Goal: Task Accomplishment & Management: Use online tool/utility

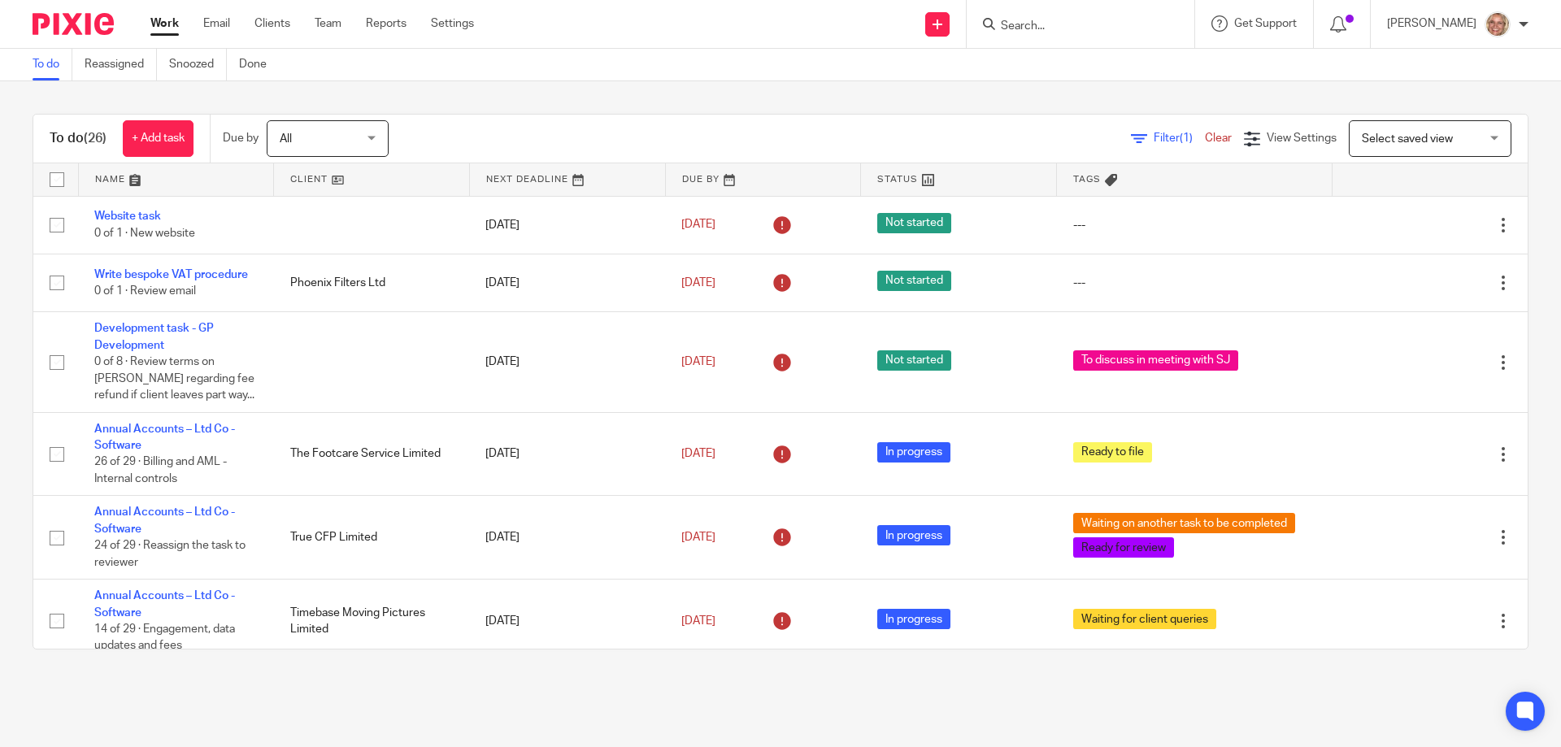
scroll to position [1408, 0]
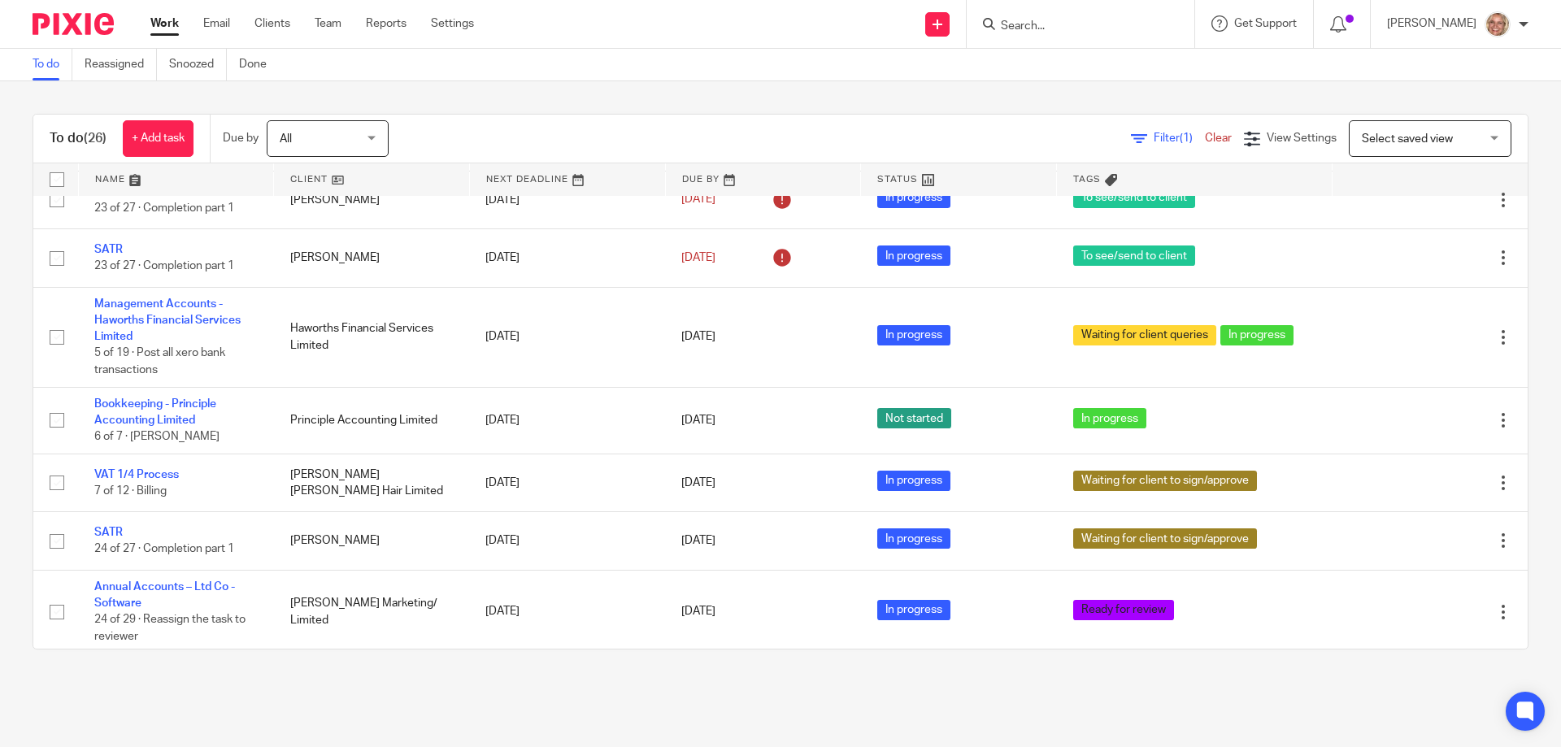
scroll to position [1408, 0]
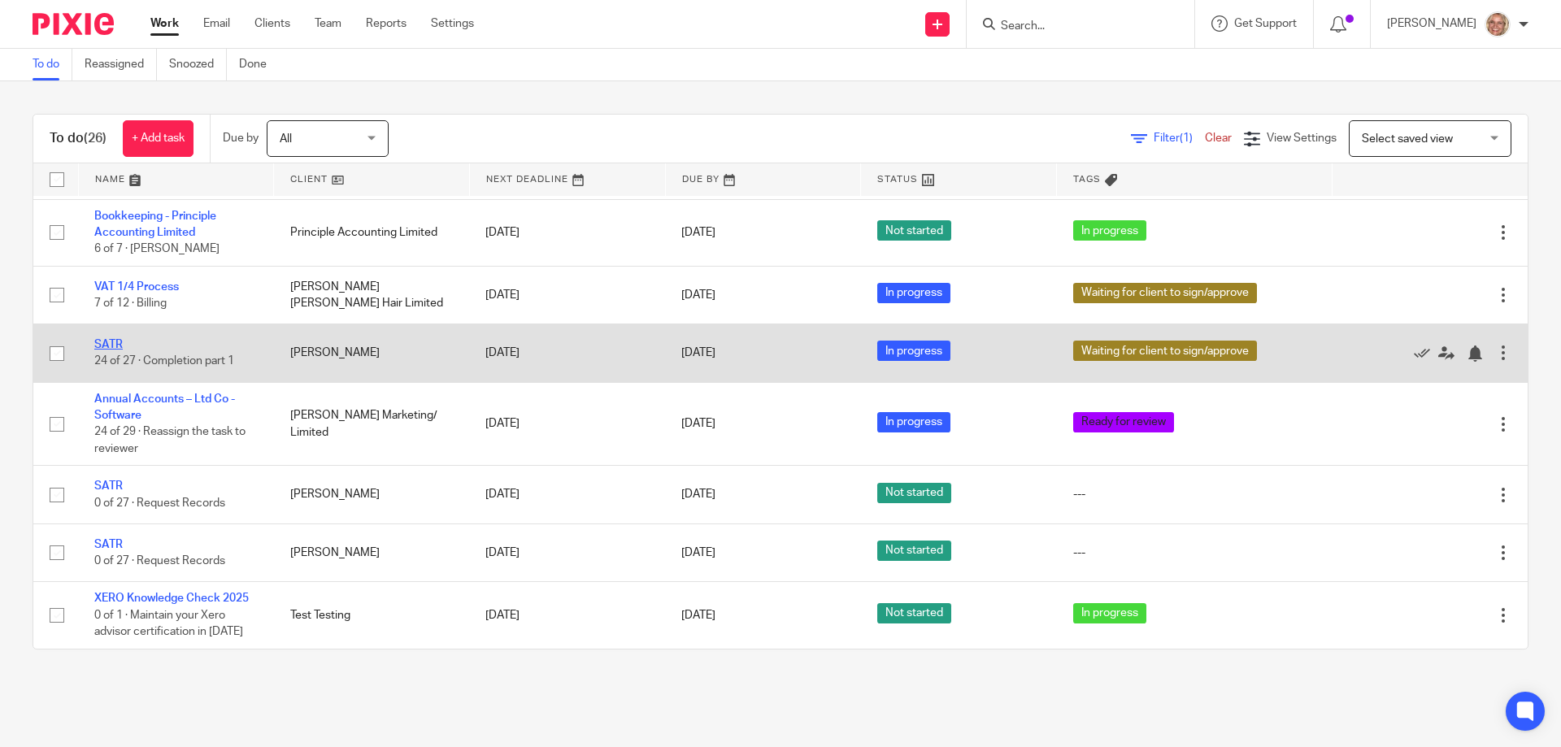
click at [115, 346] on link "SATR" at bounding box center [108, 344] width 28 height 11
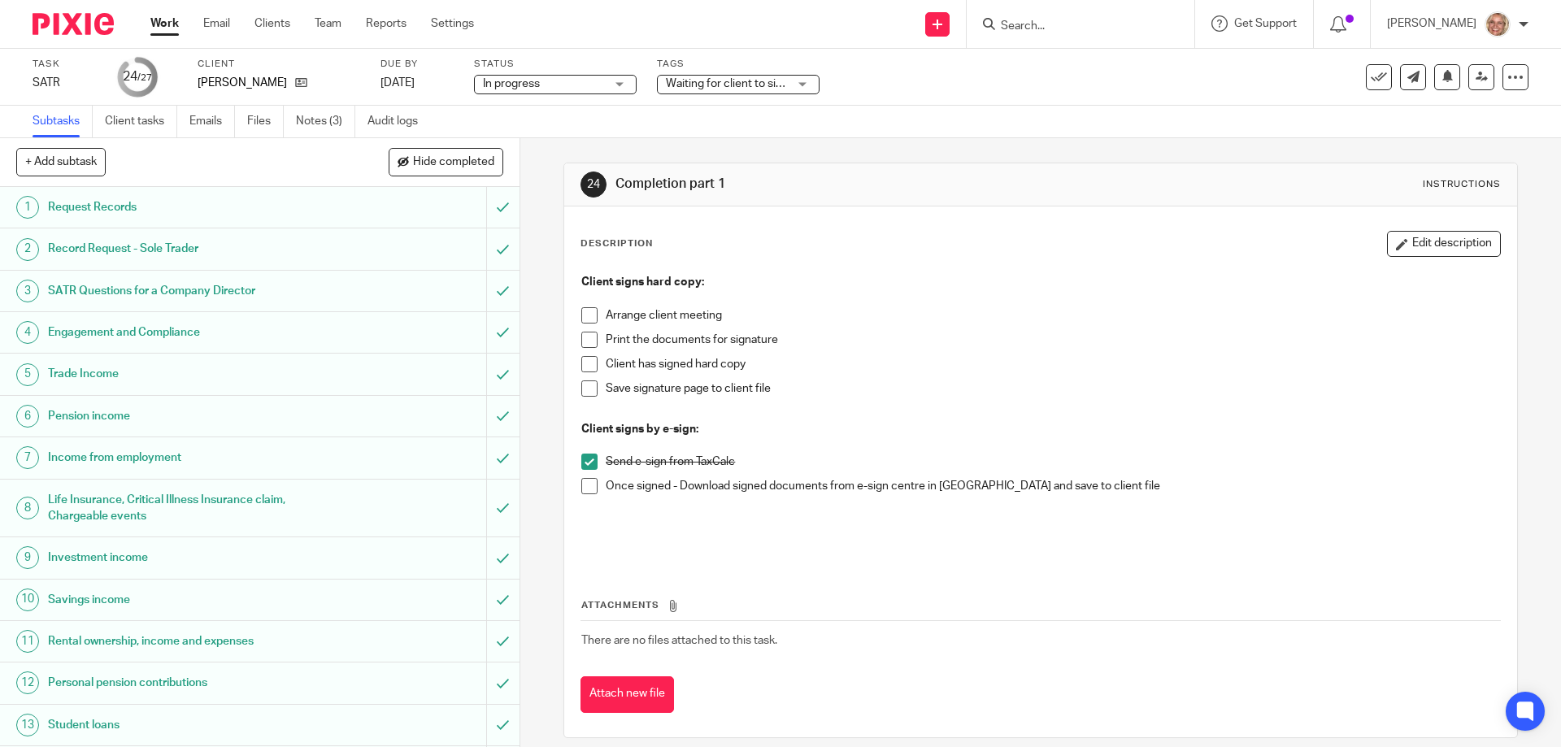
click at [589, 487] on span at bounding box center [589, 486] width 16 height 16
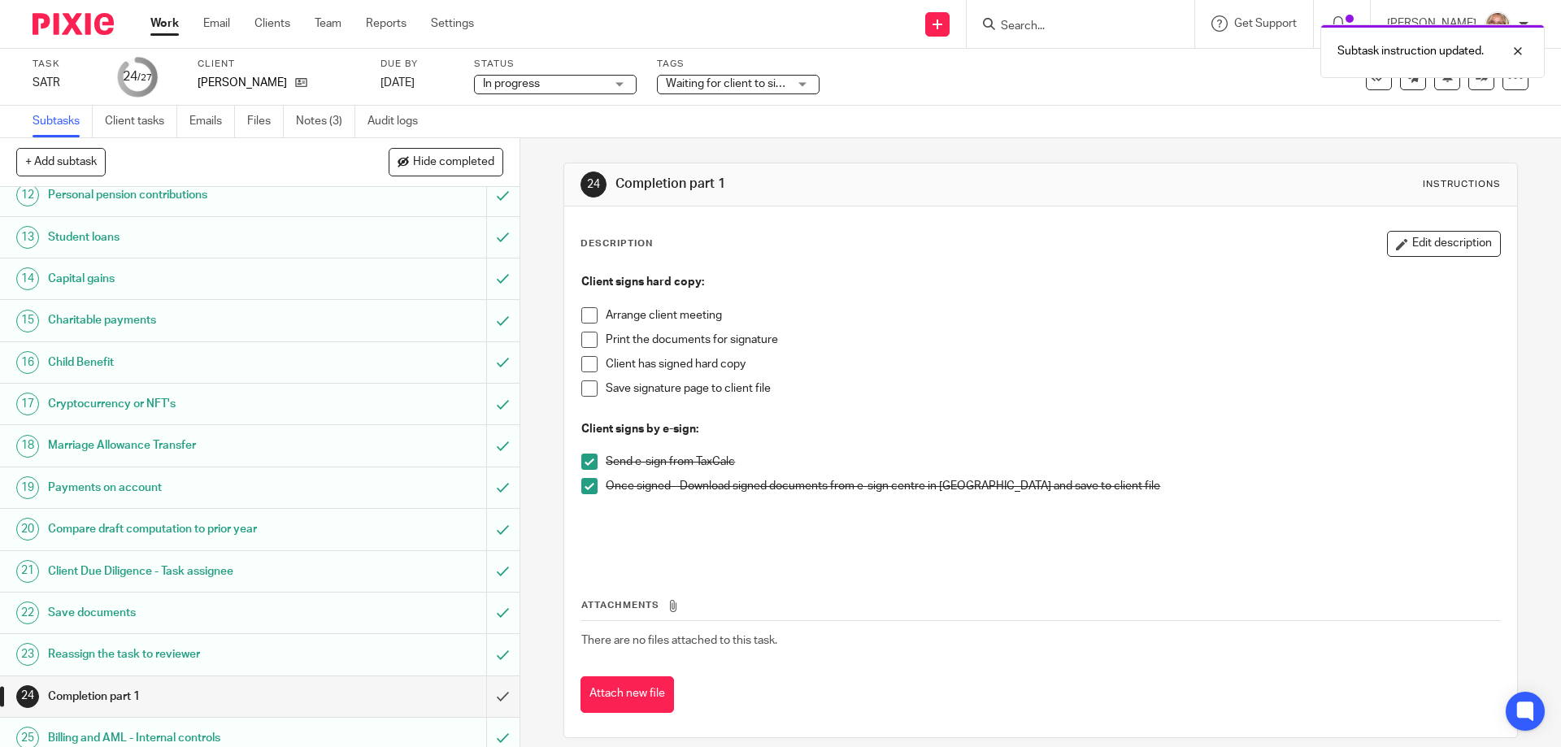
scroll to position [584, 0]
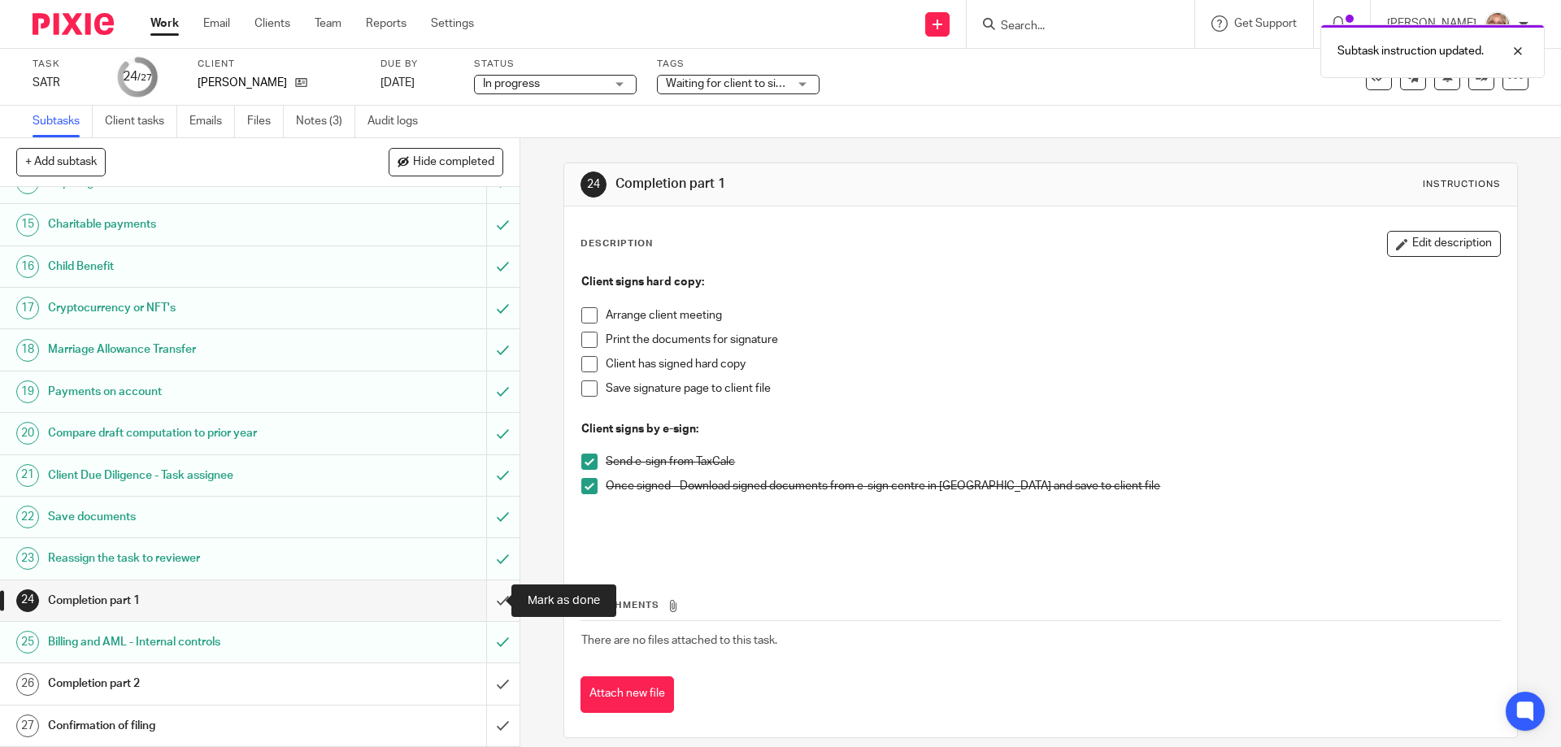
click at [481, 599] on input "submit" at bounding box center [260, 601] width 520 height 41
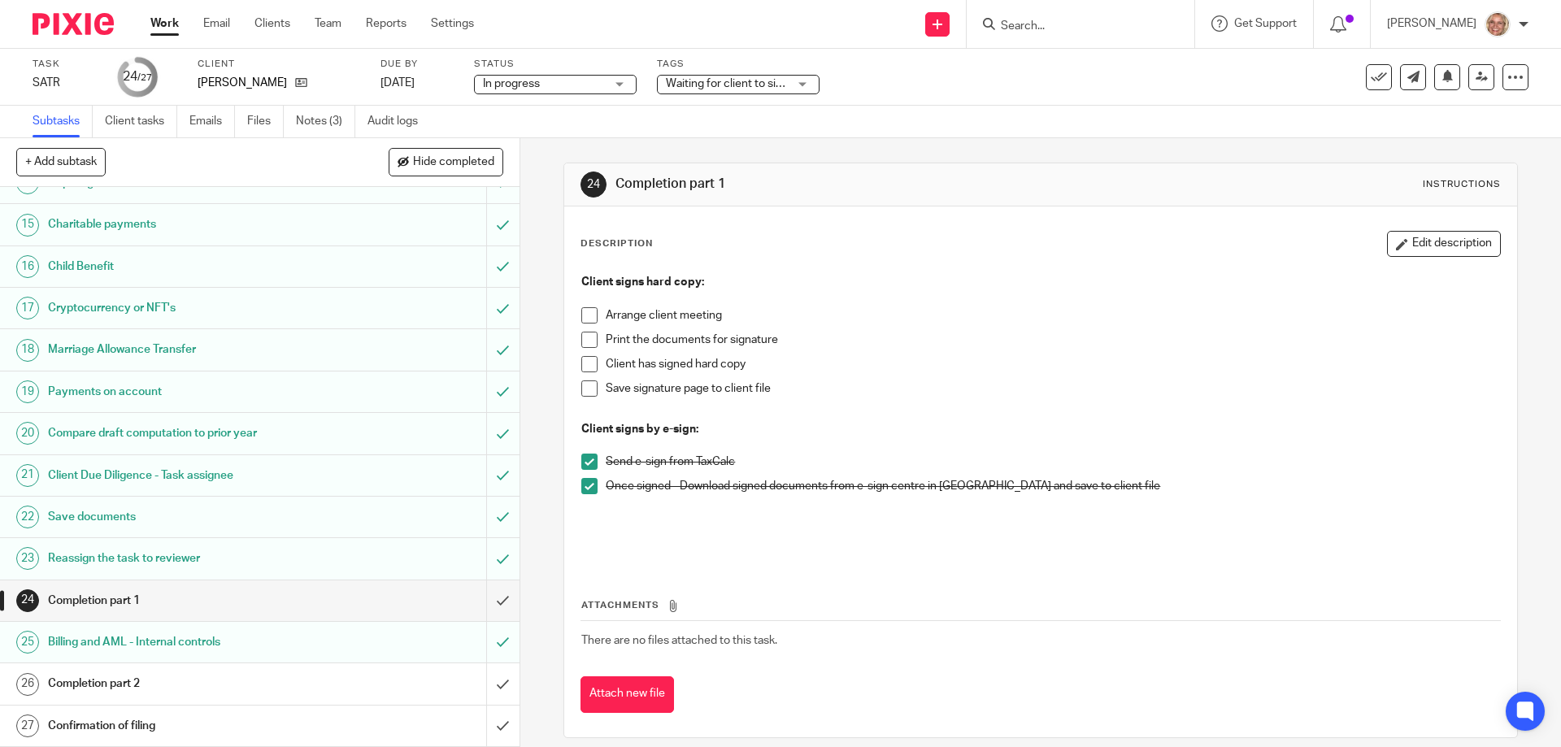
click at [122, 678] on h1 "Completion part 2" at bounding box center [188, 684] width 281 height 24
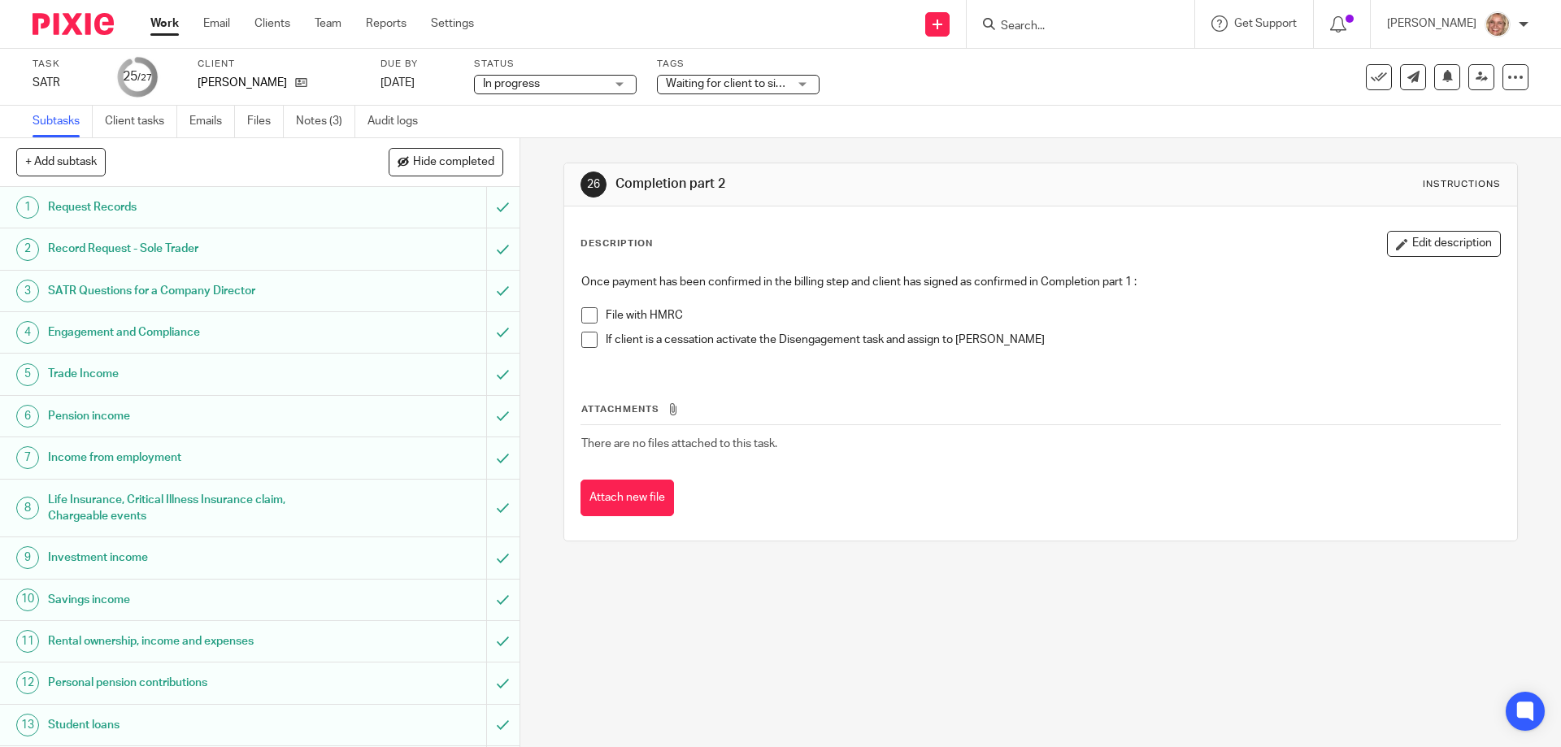
click at [588, 314] on span at bounding box center [589, 315] width 16 height 16
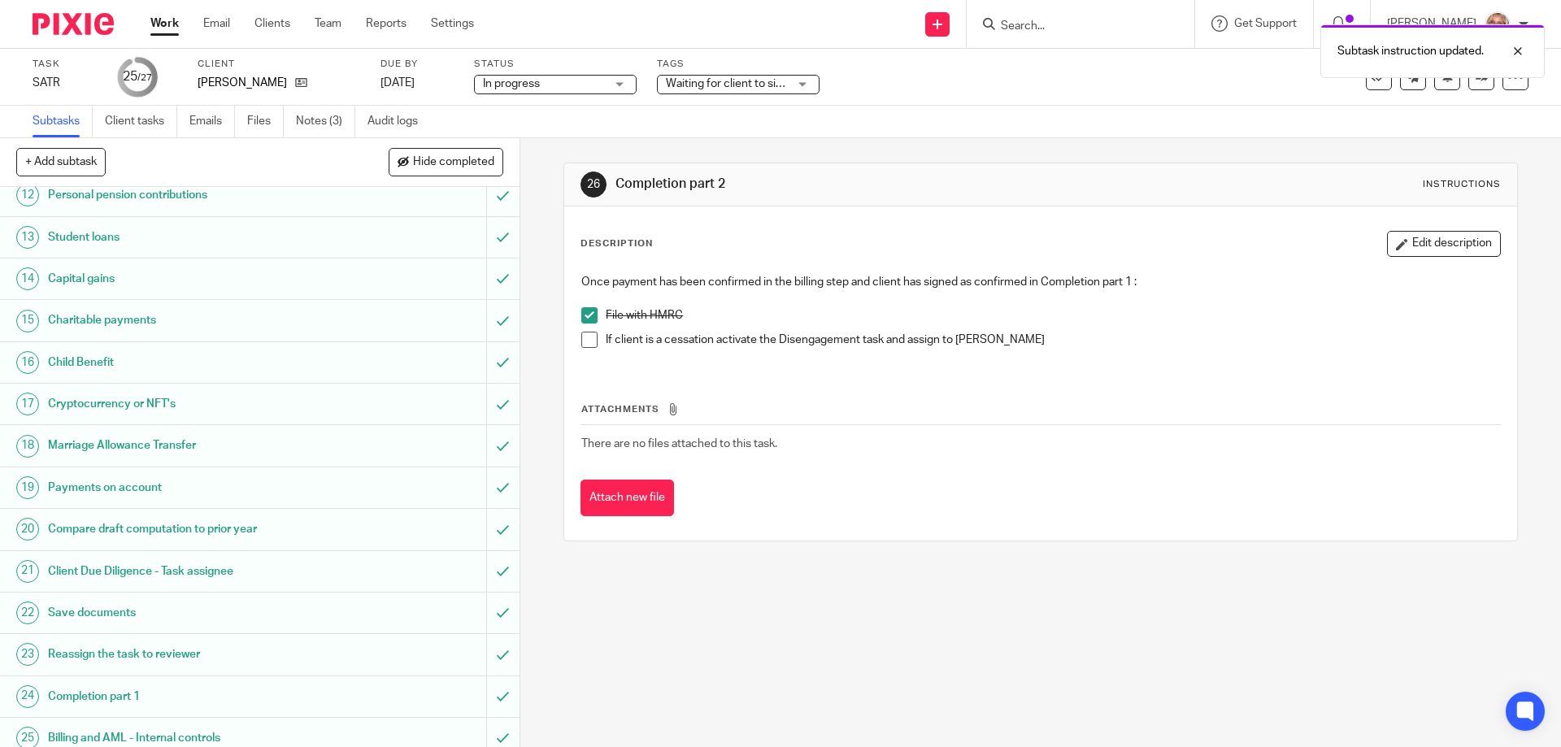
scroll to position [584, 0]
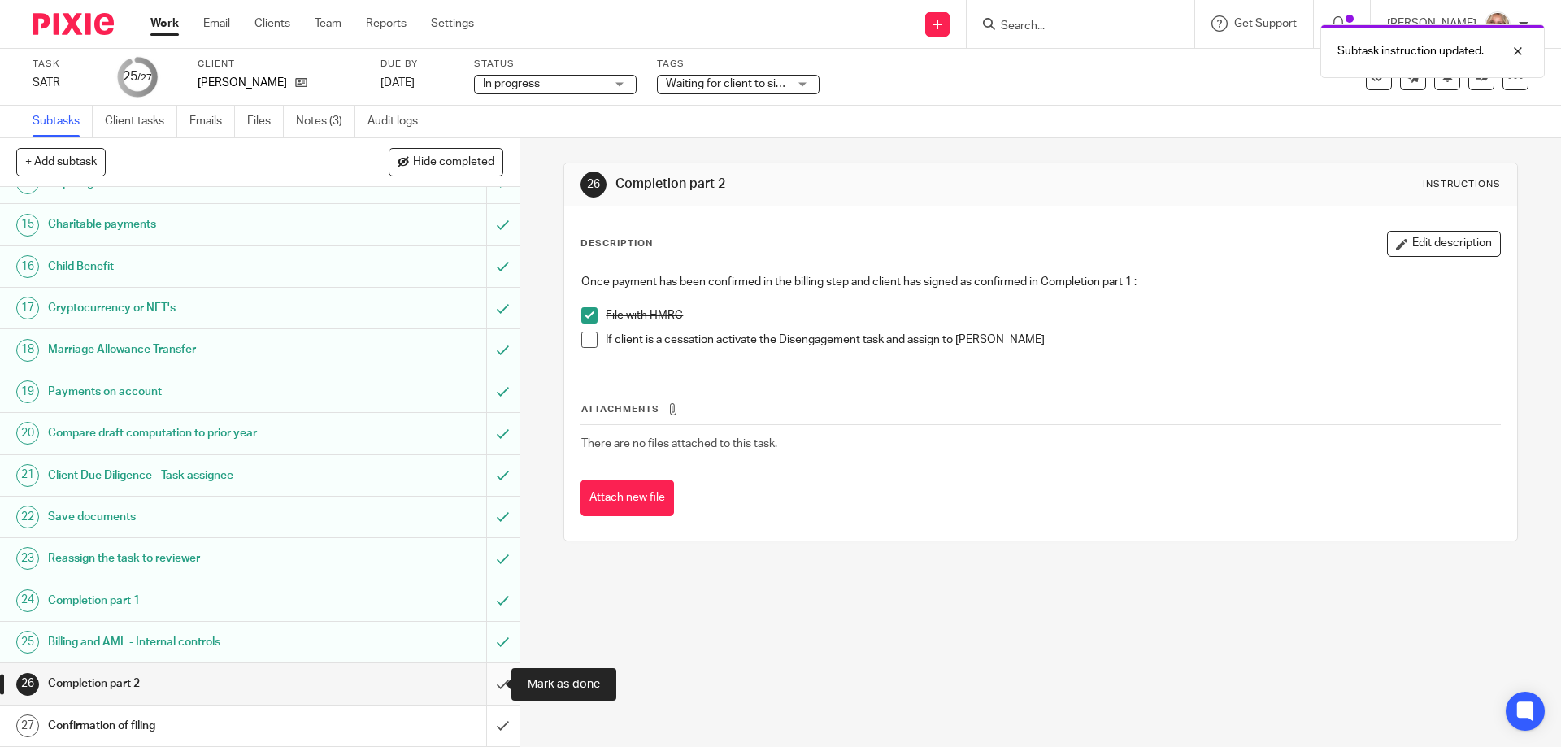
click at [482, 683] on input "submit" at bounding box center [260, 684] width 520 height 41
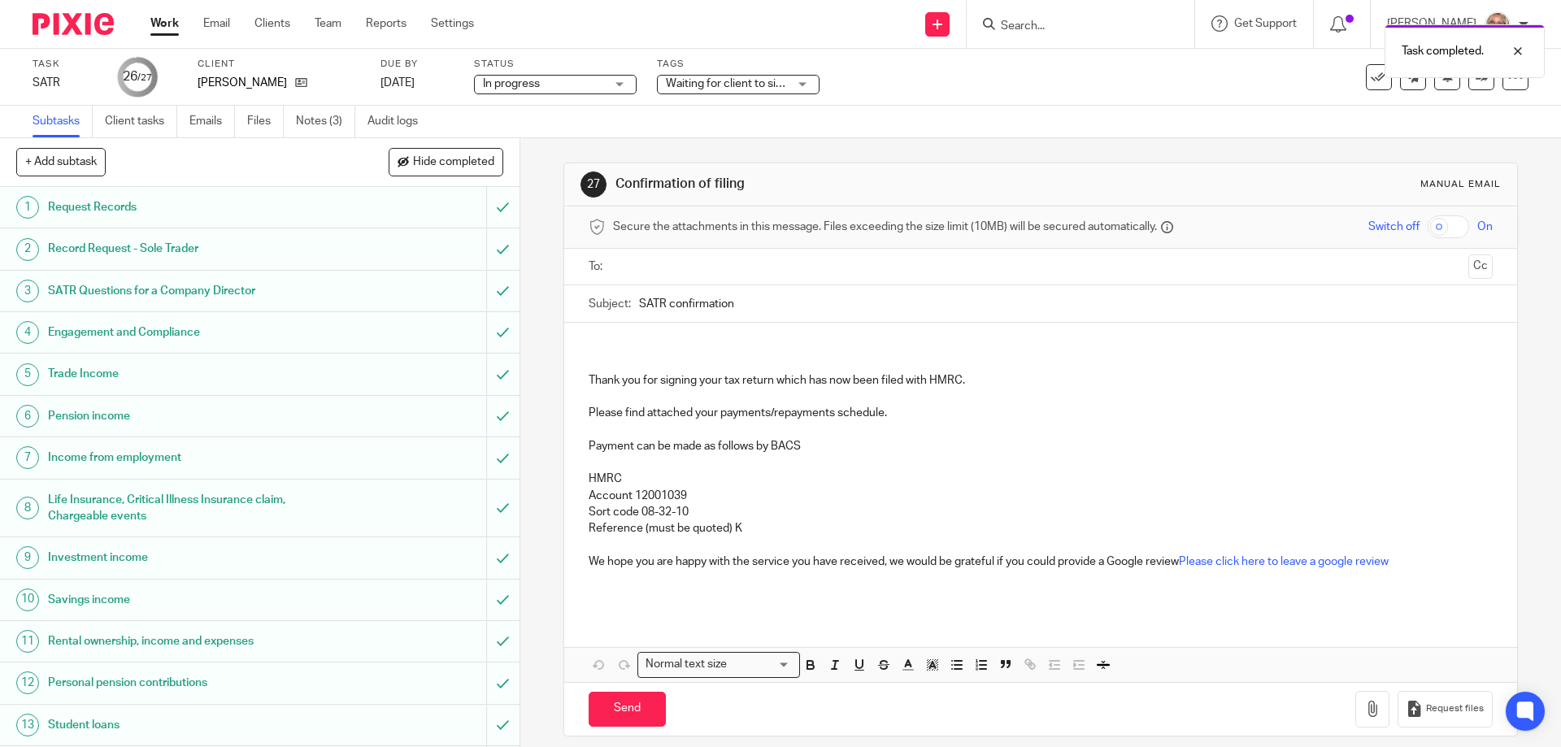
click at [669, 263] on input "text" at bounding box center [1040, 267] width 842 height 19
click at [632, 344] on p at bounding box center [1040, 350] width 903 height 16
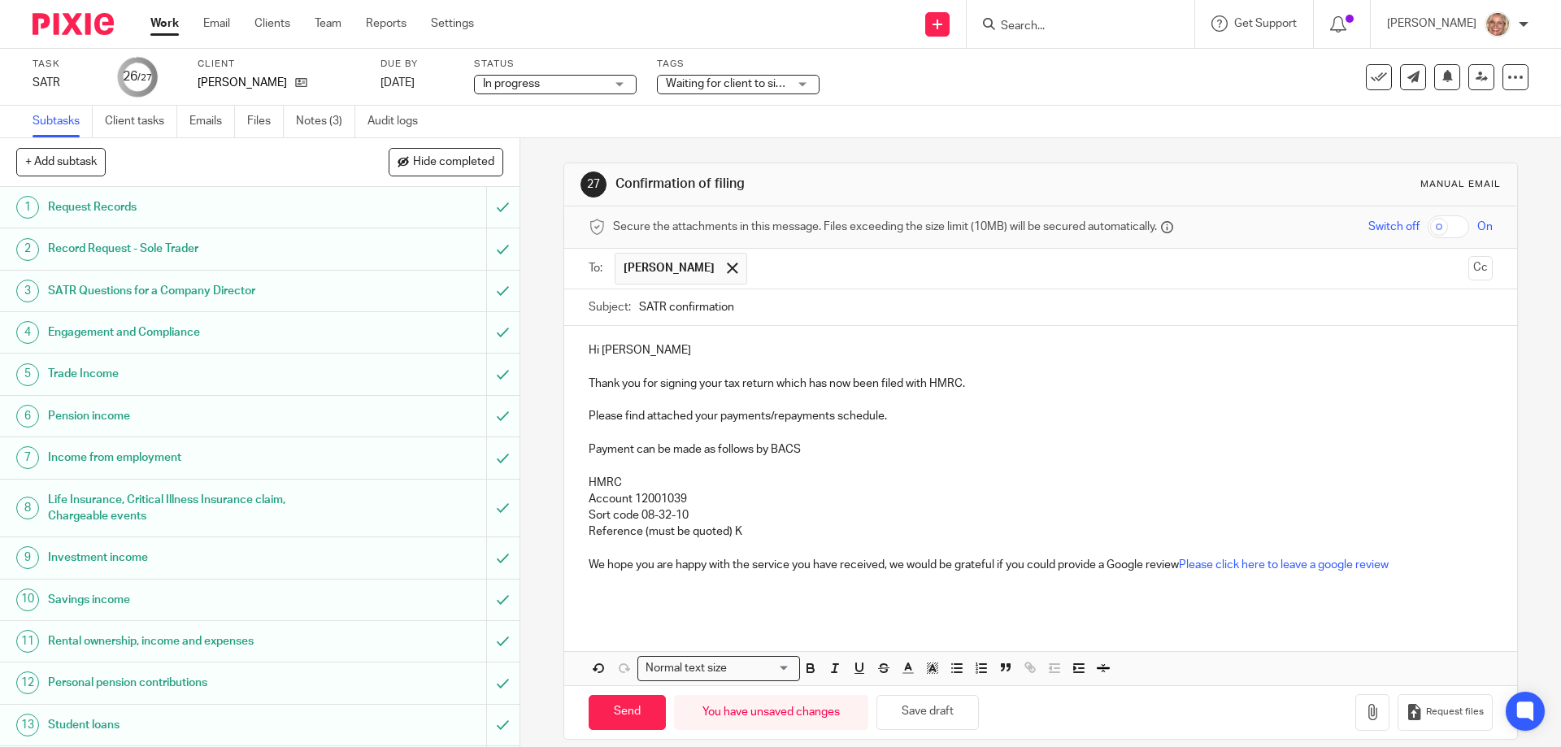
click at [730, 533] on p "Reference (must be quoted) K" at bounding box center [1040, 532] width 903 height 16
click at [729, 528] on p "Reference (must be quoted) K" at bounding box center [1040, 532] width 903 height 16
drag, startPoint x: 769, startPoint y: 419, endPoint x: 834, endPoint y: 419, distance: 65.1
click at [834, 419] on p "Please find attached your payments/repayments schedule." at bounding box center [1040, 416] width 903 height 16
click at [1426, 570] on p "We hope you are happy with the service you have received, we would be grateful …" at bounding box center [1040, 565] width 903 height 16
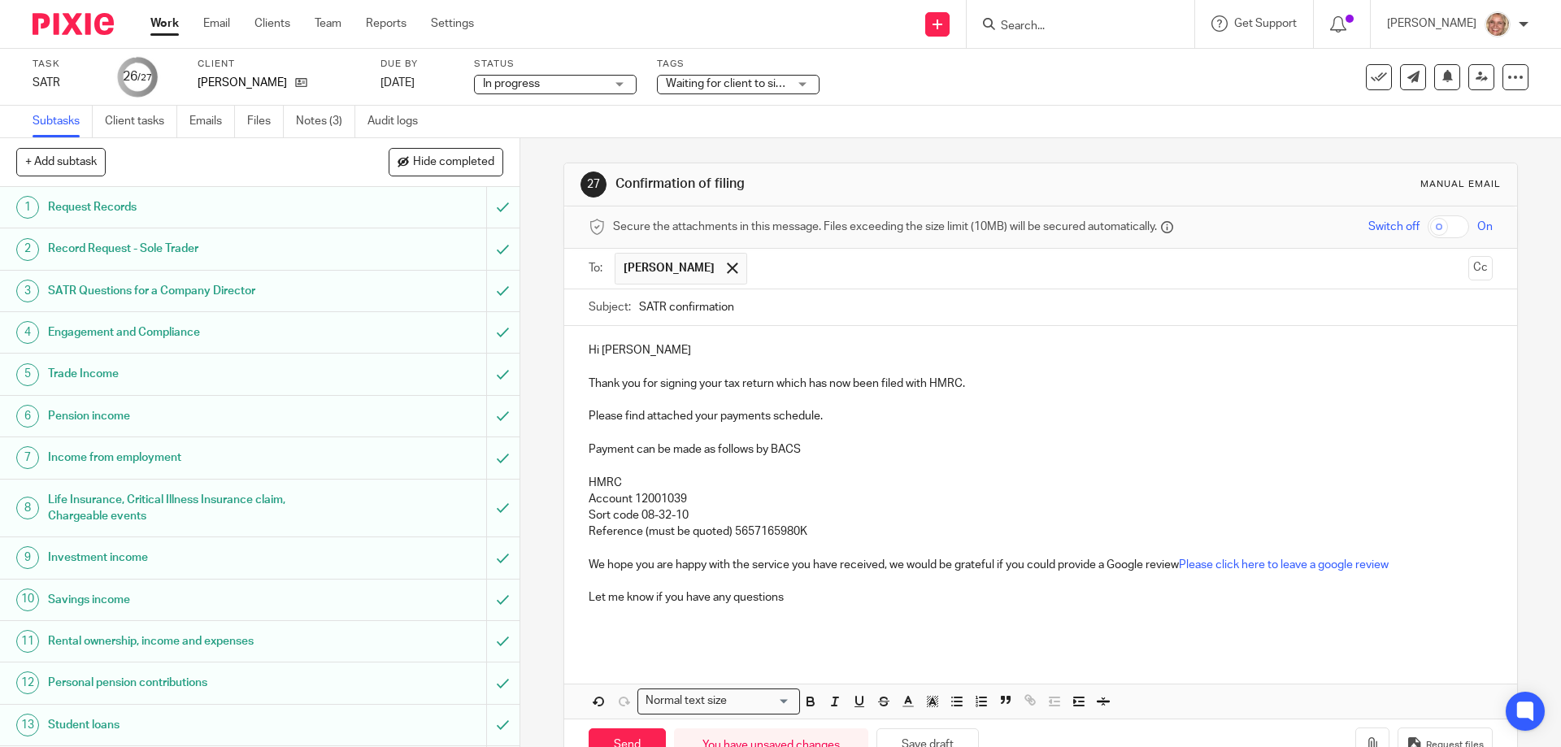
click at [801, 599] on p "Let me know if you have any questions" at bounding box center [1040, 598] width 903 height 16
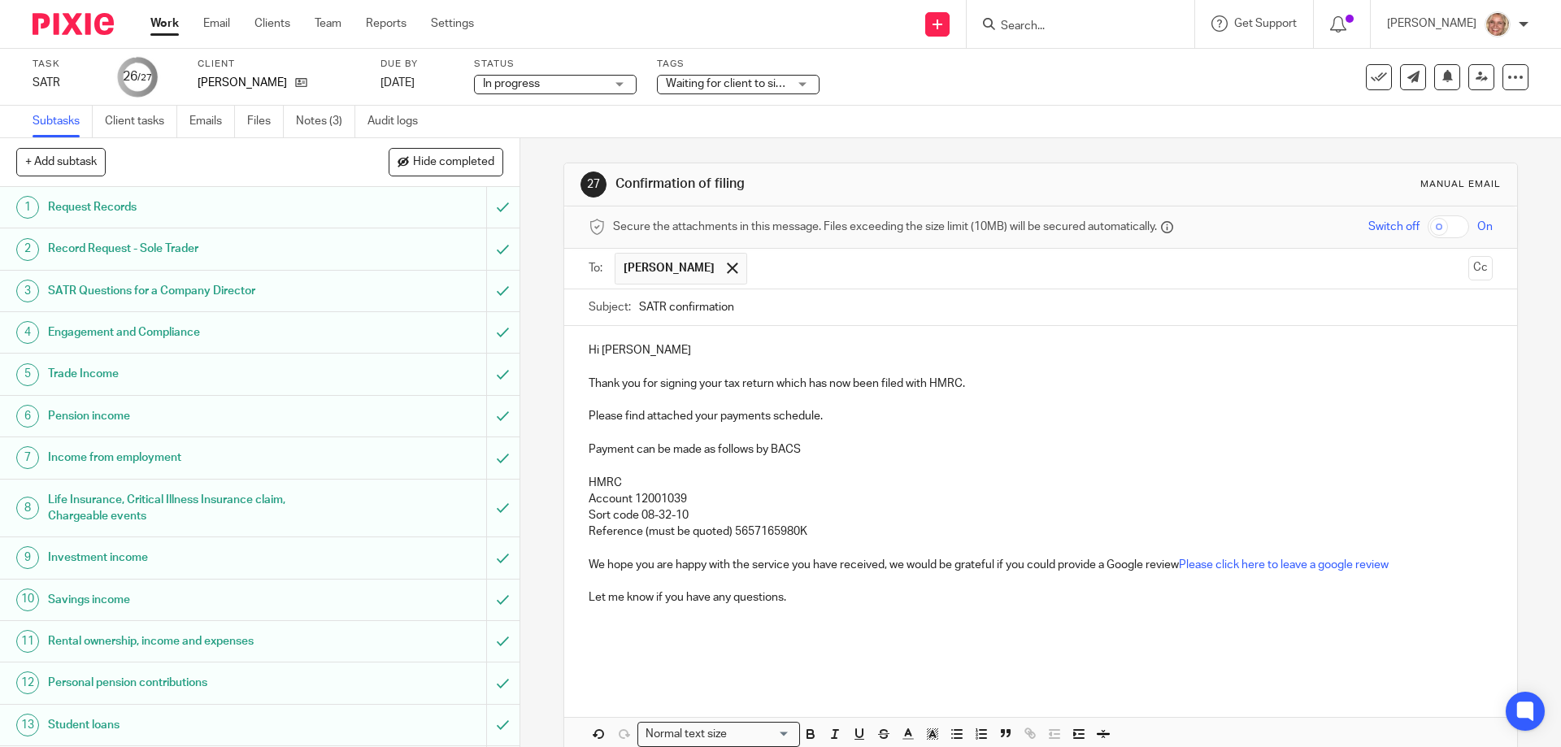
scroll to position [83, 0]
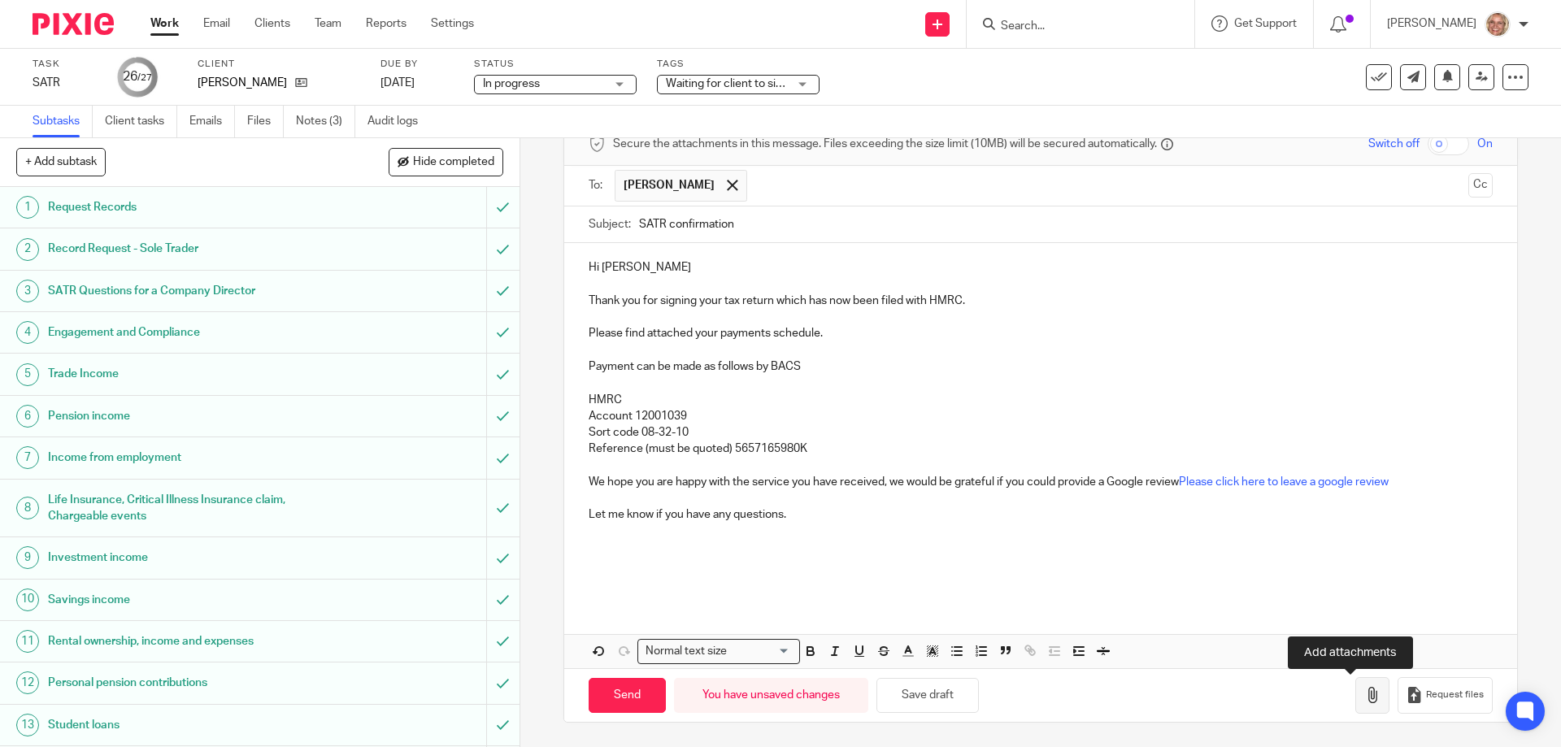
click at [1365, 696] on icon "button" at bounding box center [1373, 695] width 16 height 16
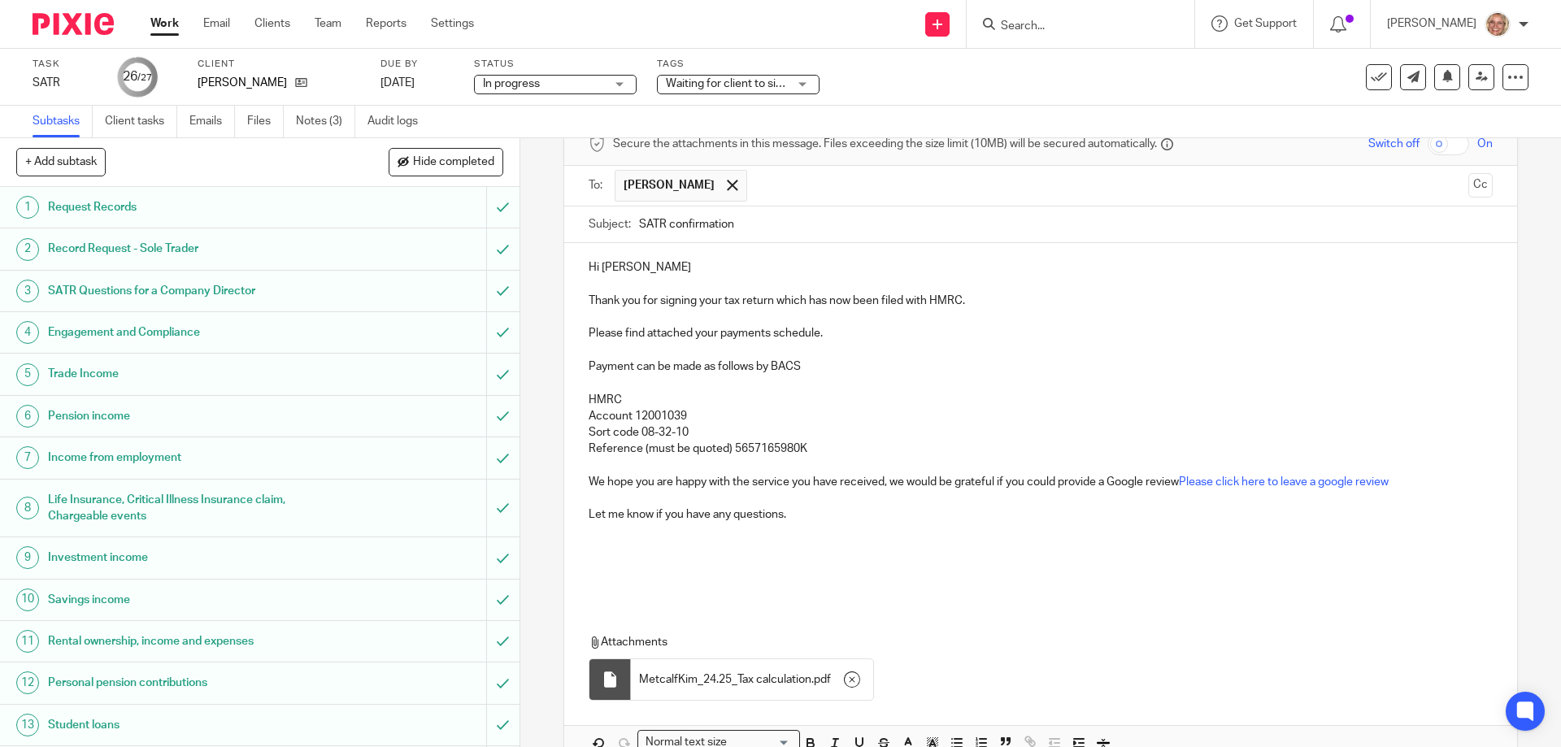
scroll to position [174, 0]
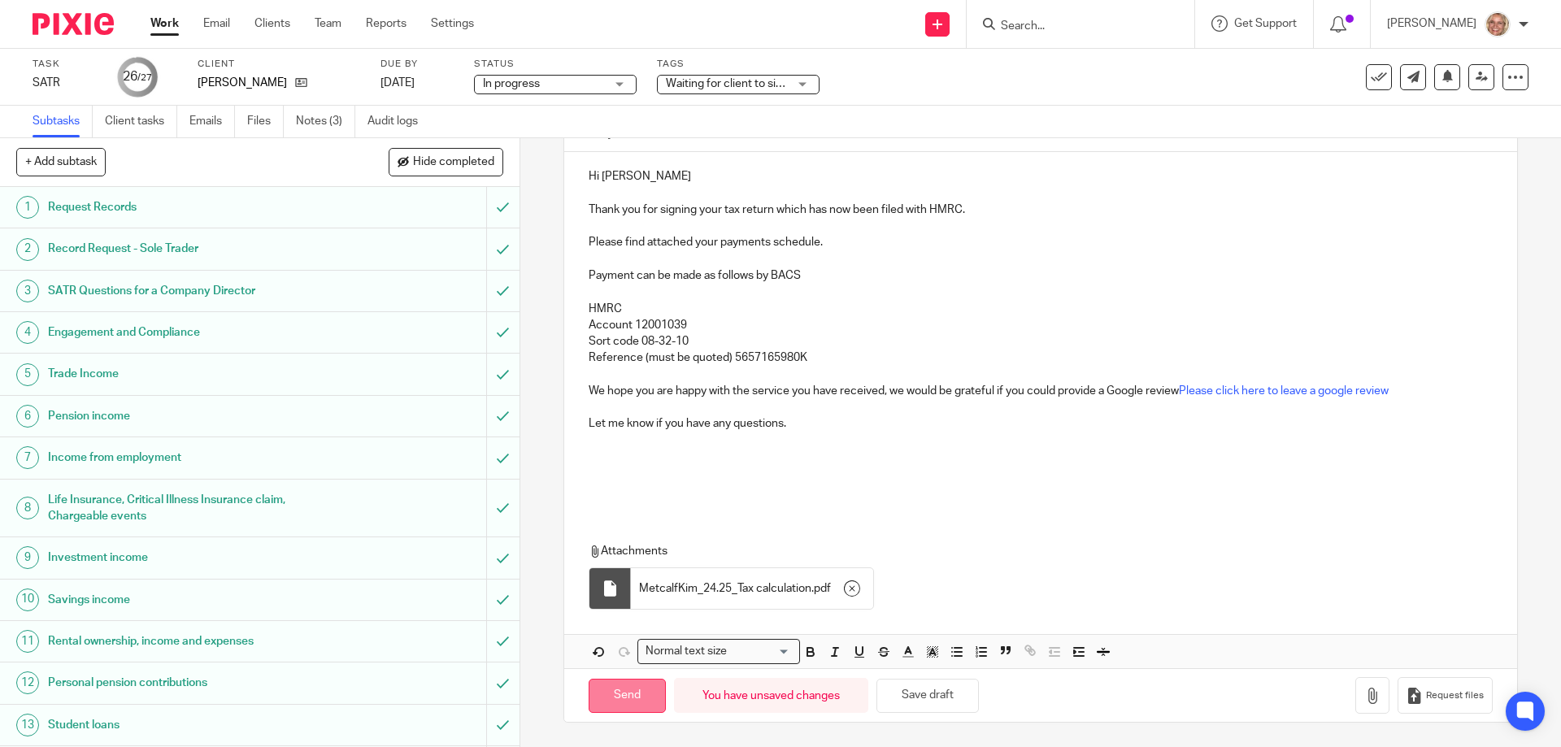
click at [620, 686] on input "Send" at bounding box center [627, 696] width 77 height 35
type input "Sent"
